Goal: Register for event/course

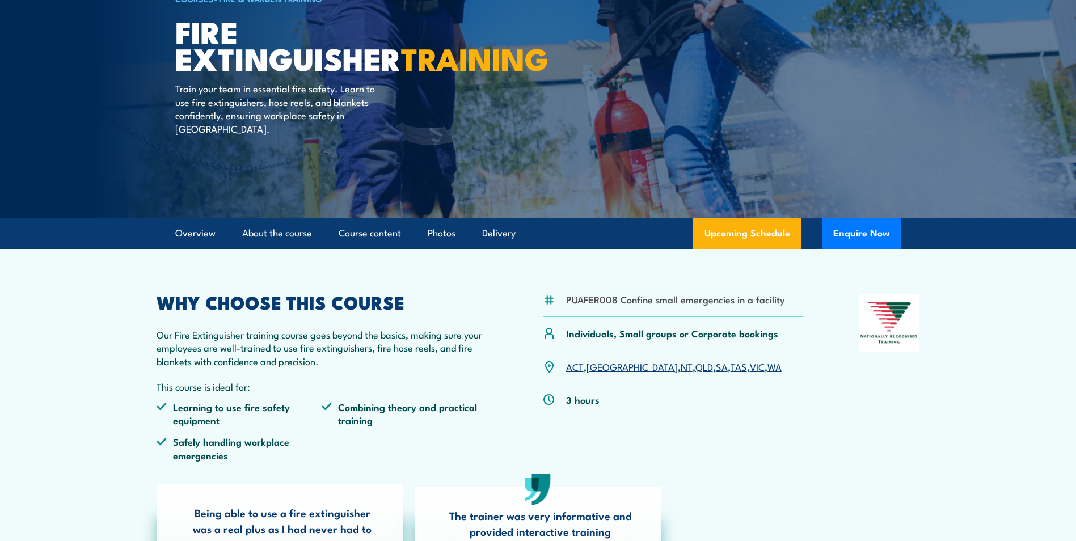
scroll to position [227, 0]
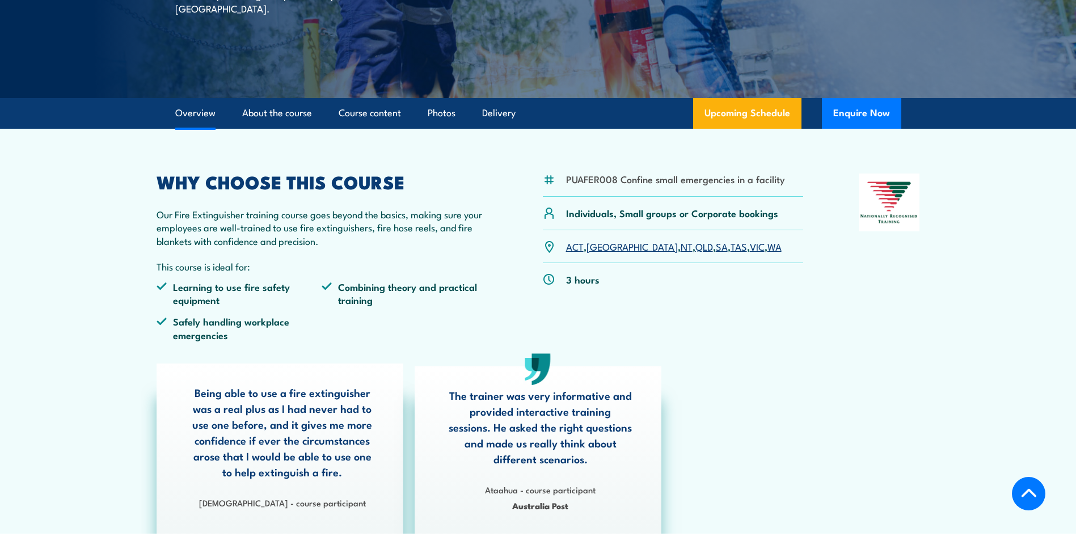
click at [695, 247] on link "QLD" at bounding box center [704, 246] width 18 height 14
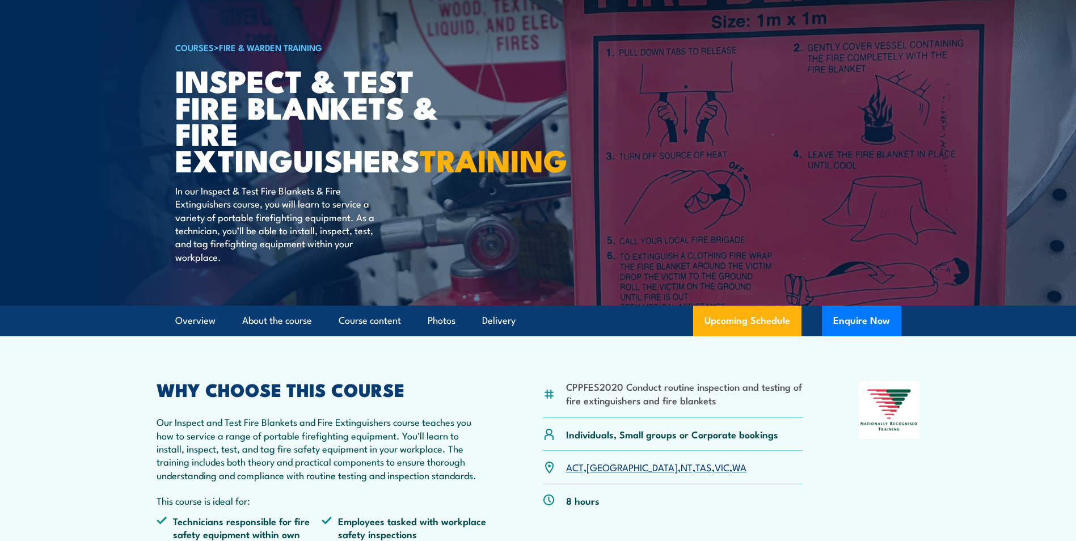
scroll to position [58, 0]
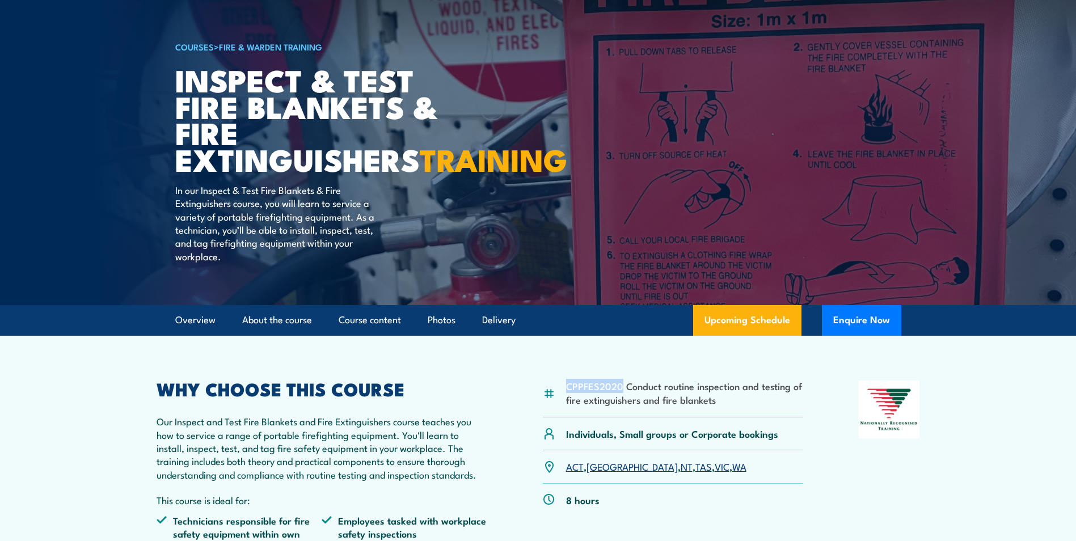
drag, startPoint x: 621, startPoint y: 414, endPoint x: 566, endPoint y: 406, distance: 56.1
click at [566, 406] on li "CPPFES2020 Conduct routine inspection and testing of fire extinguishers and fir…" at bounding box center [685, 392] width 238 height 27
copy li "CPPFES2020"
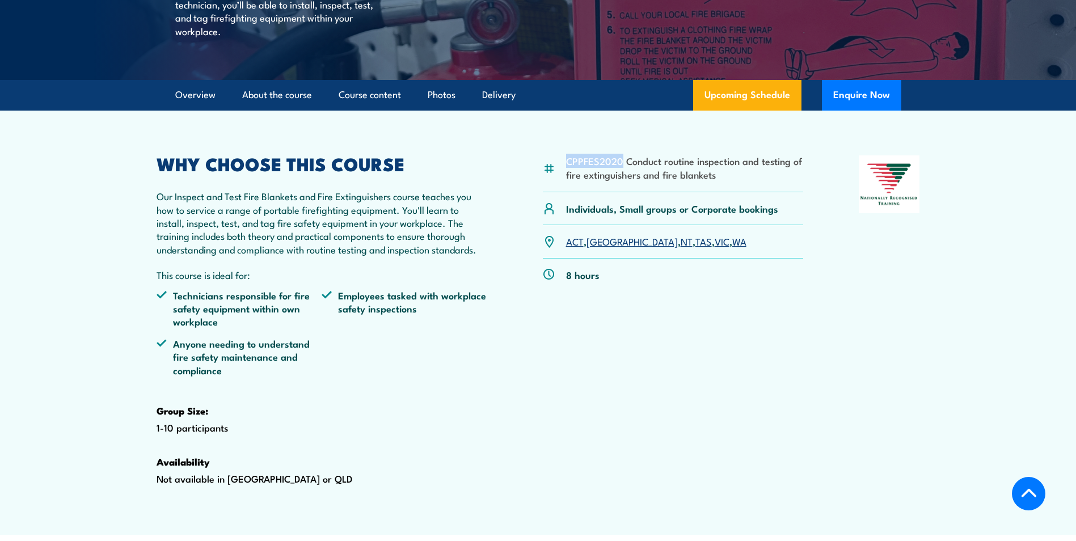
scroll to position [285, 0]
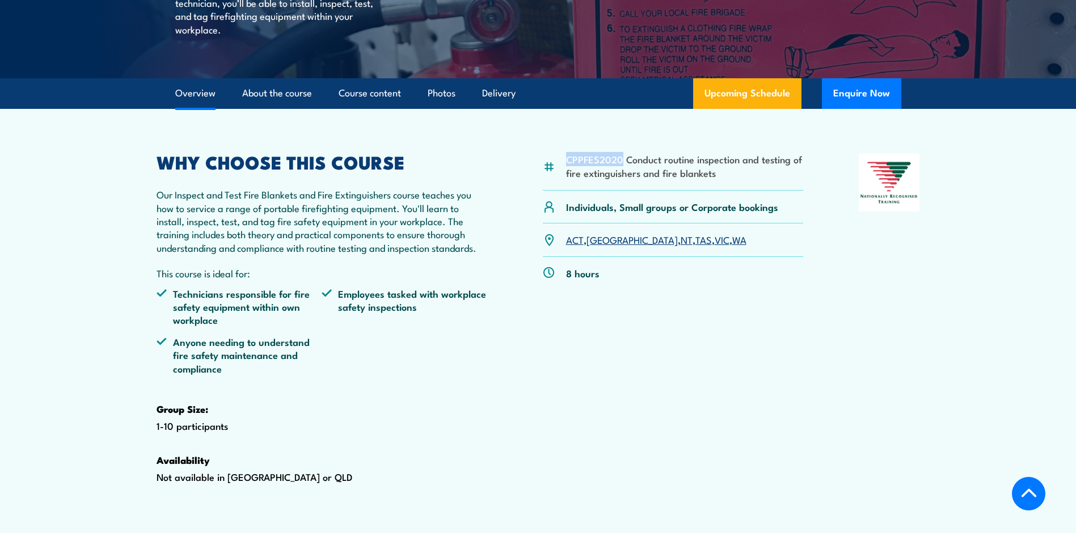
click at [602, 246] on link "[GEOGRAPHIC_DATA]" at bounding box center [631, 239] width 91 height 14
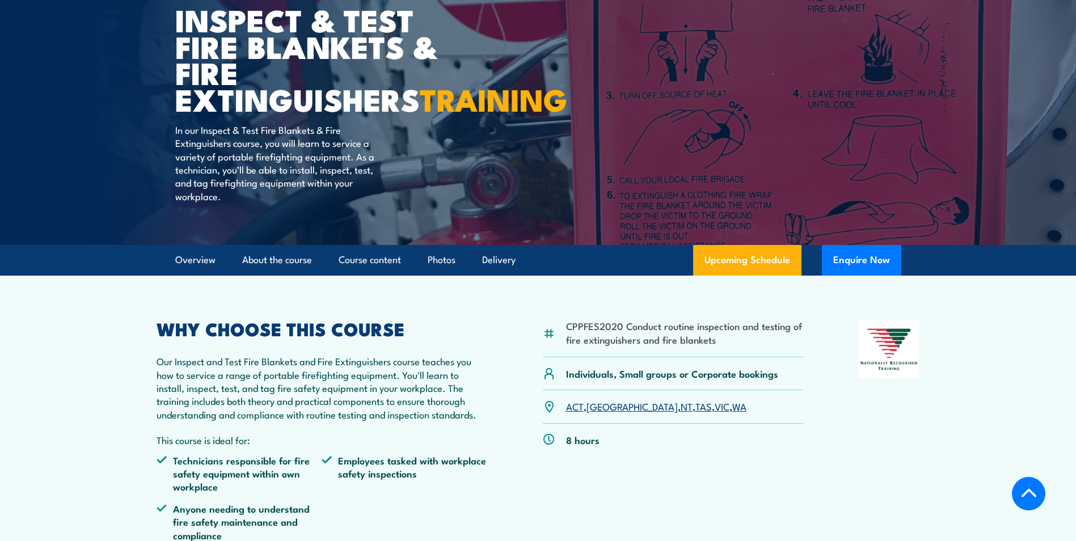
scroll to position [340, 0]
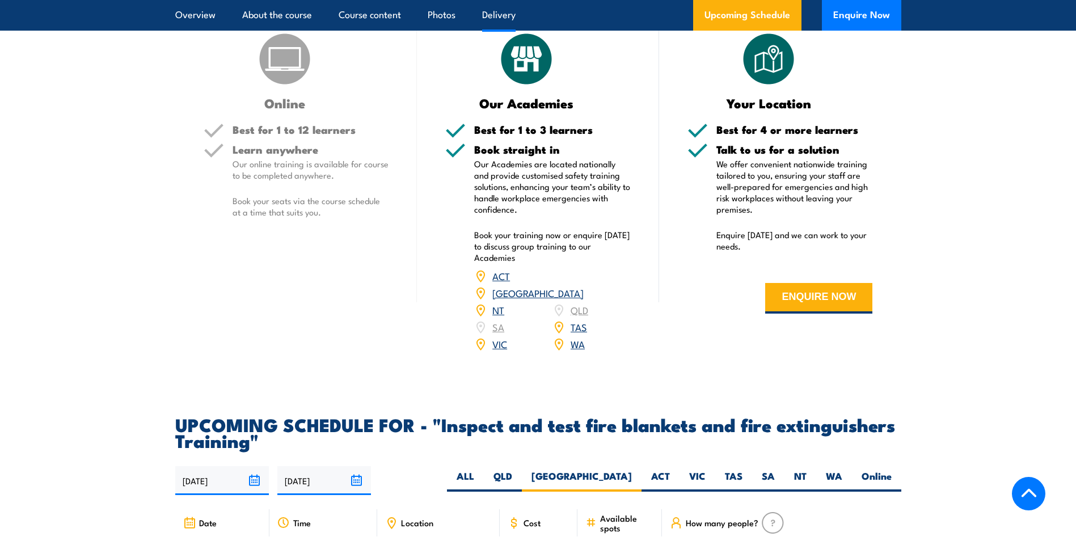
scroll to position [1652, 0]
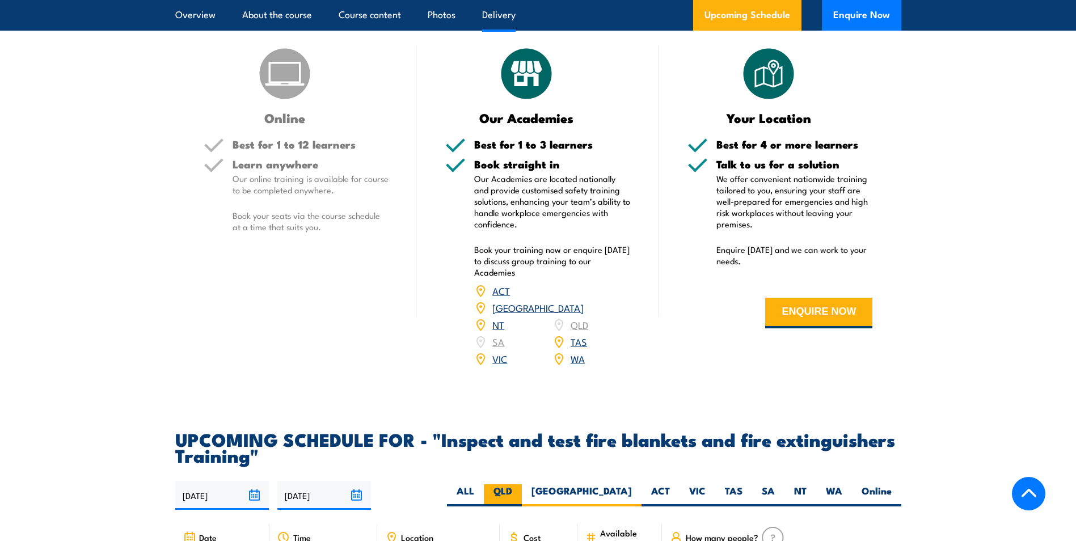
click at [522, 506] on label "QLD" at bounding box center [503, 495] width 38 height 22
click at [519, 492] on input "QLD" at bounding box center [515, 487] width 7 height 7
radio input "true"
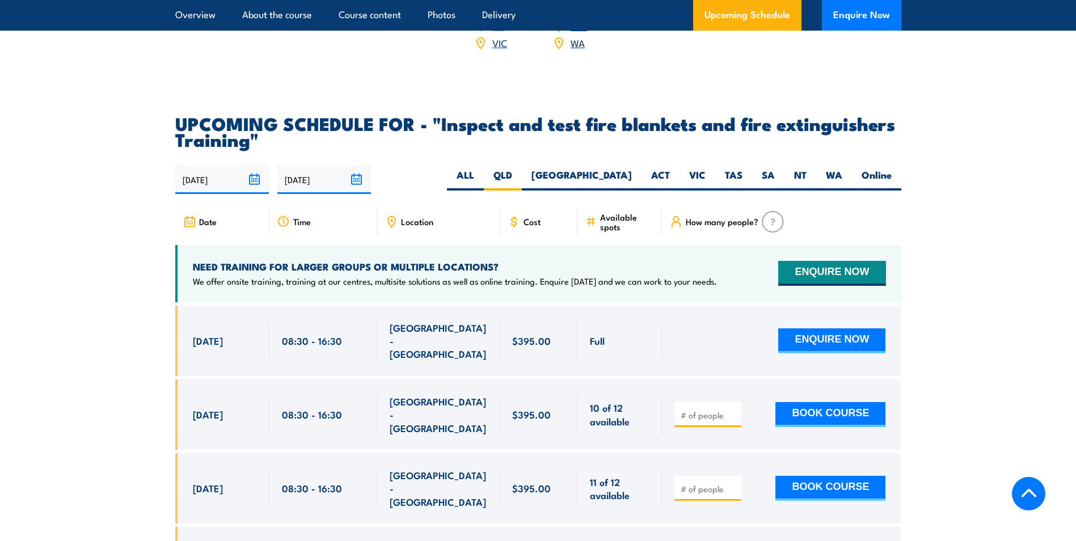
scroll to position [1992, 0]
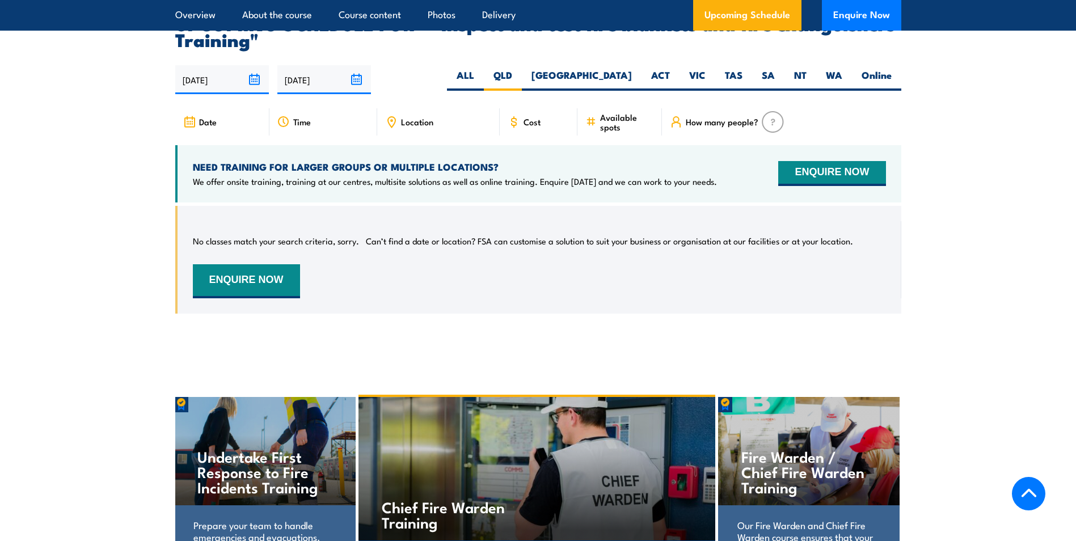
scroll to position [2106, 0]
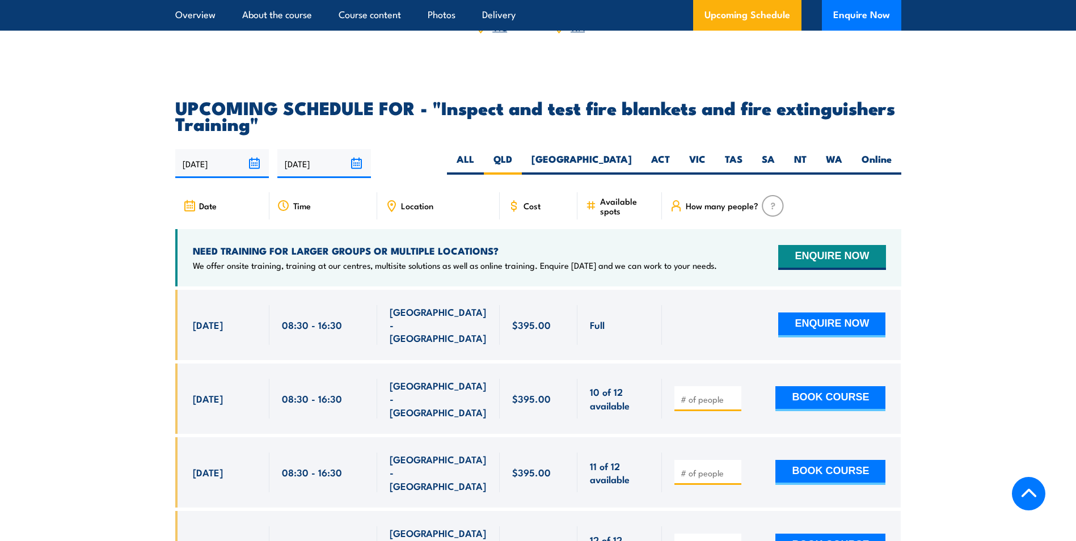
scroll to position [1992, 0]
